Goal: Task Accomplishment & Management: Use online tool/utility

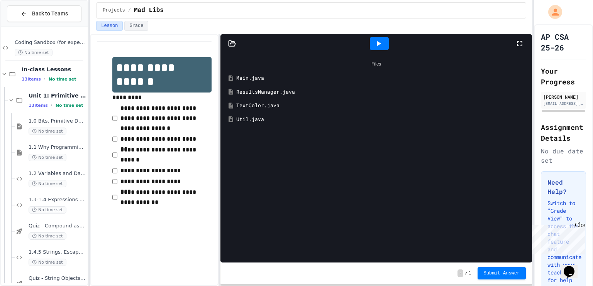
click at [245, 77] on div "Main.java" at bounding box center [381, 79] width 291 height 8
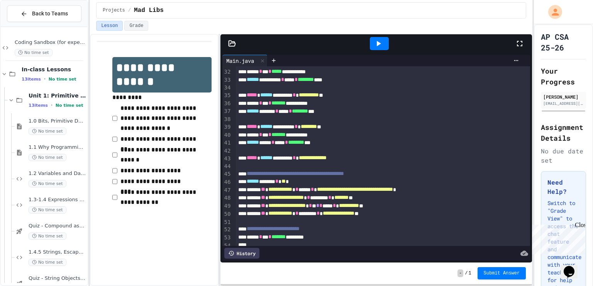
scroll to position [378, 0]
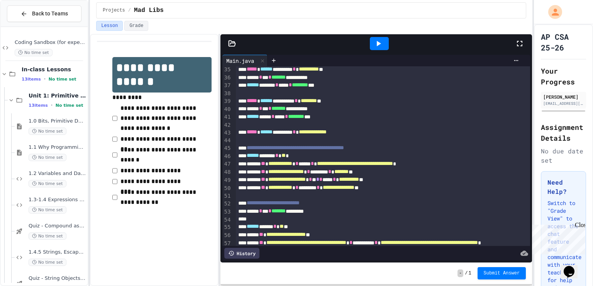
scroll to position [274, 0]
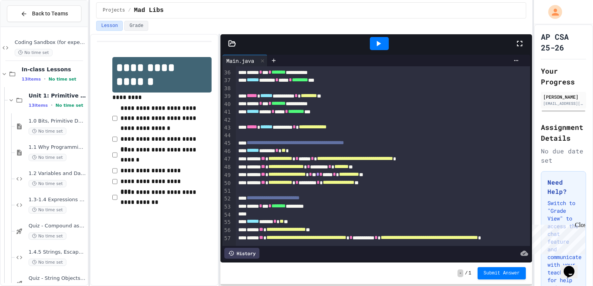
click at [370, 127] on div "**********" at bounding box center [375, 128] width 278 height 8
